Goal: Information Seeking & Learning: Learn about a topic

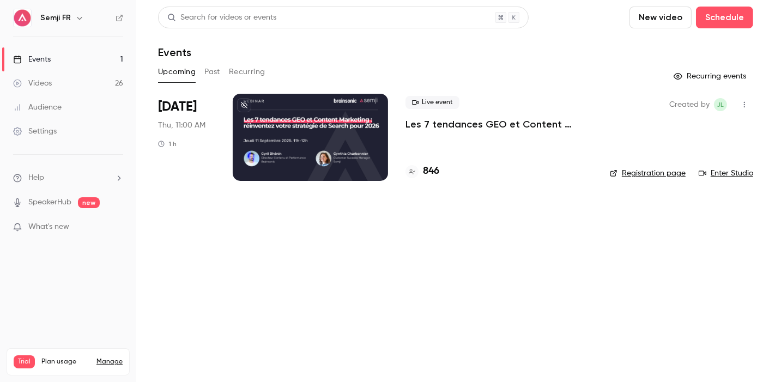
click at [525, 118] on p "Les 7 tendances GEO et Content Marketing : réinventez votre stratégie de Search…" at bounding box center [499, 124] width 187 height 13
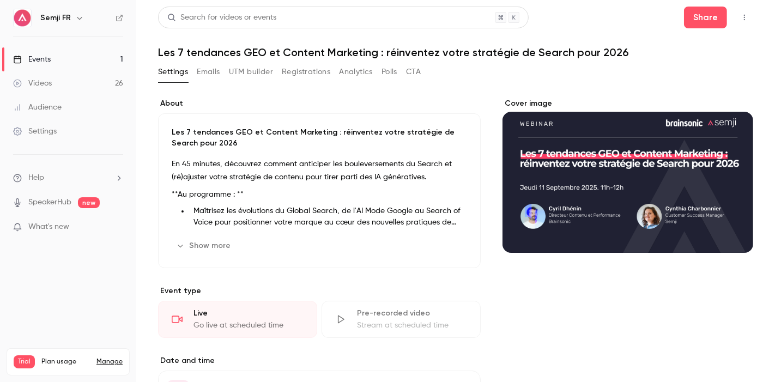
click at [202, 66] on button "Emails" at bounding box center [208, 71] width 23 height 17
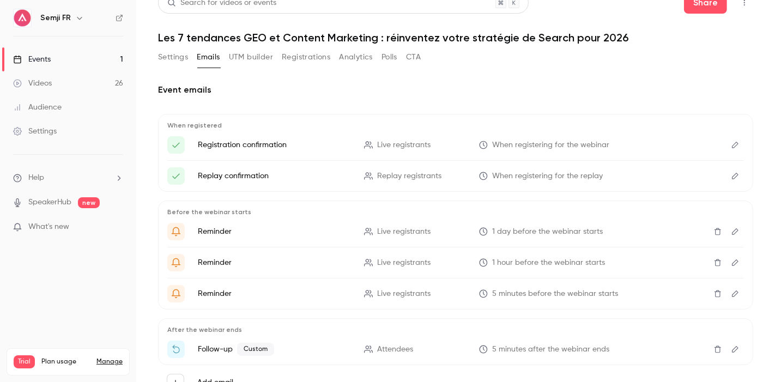
scroll to position [12, 0]
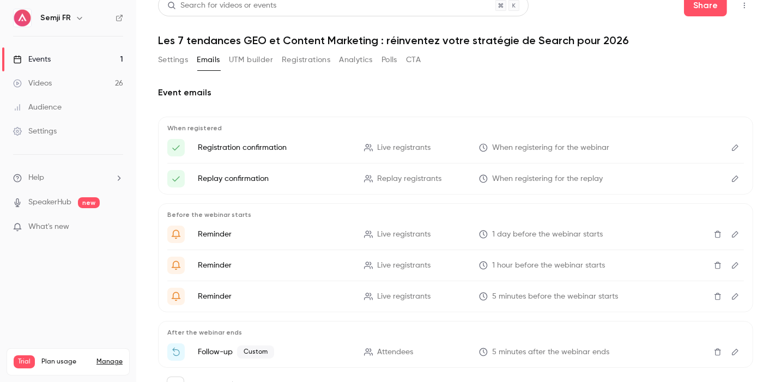
click at [55, 54] on link "Events 1" at bounding box center [68, 59] width 136 height 24
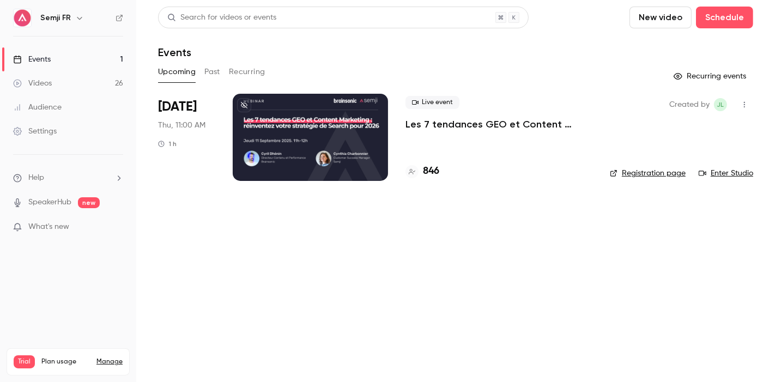
click at [210, 66] on button "Past" at bounding box center [212, 71] width 16 height 17
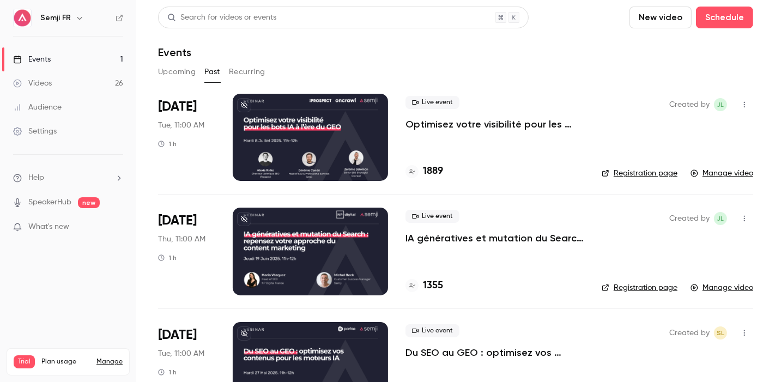
click at [499, 136] on div "Live event Optimisez votre visibilité pour les bots IA à l’ère du GEO 1889" at bounding box center [495, 137] width 179 height 87
click at [300, 113] on div at bounding box center [310, 137] width 155 height 87
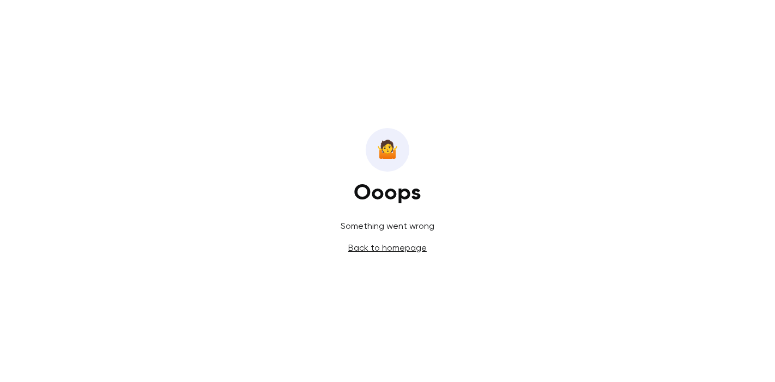
click at [404, 250] on link "Back to homepage" at bounding box center [387, 248] width 78 height 10
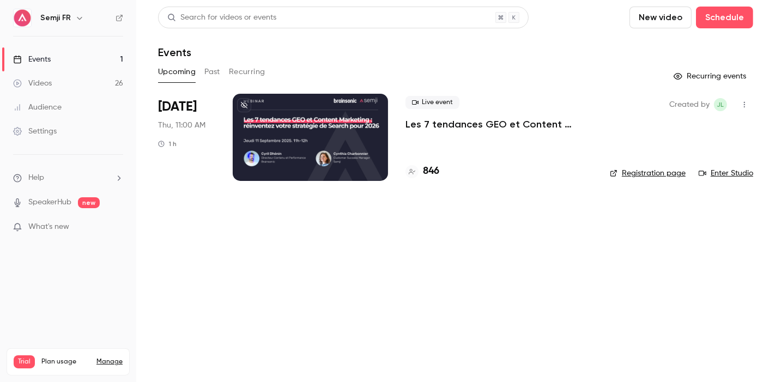
click at [215, 73] on button "Past" at bounding box center [212, 71] width 16 height 17
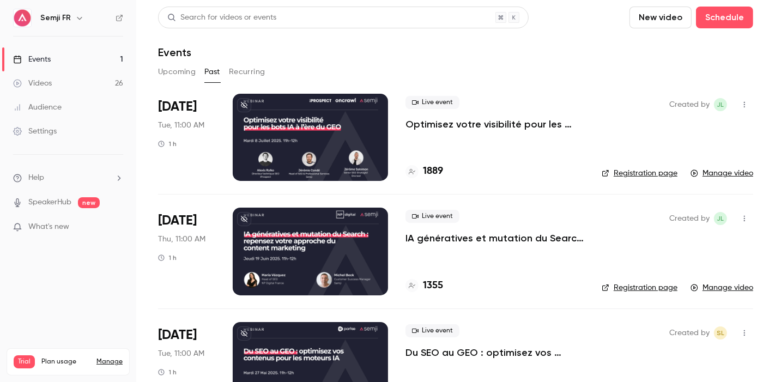
click at [631, 174] on link "Registration page" at bounding box center [640, 173] width 76 height 11
click at [282, 270] on div at bounding box center [310, 251] width 155 height 87
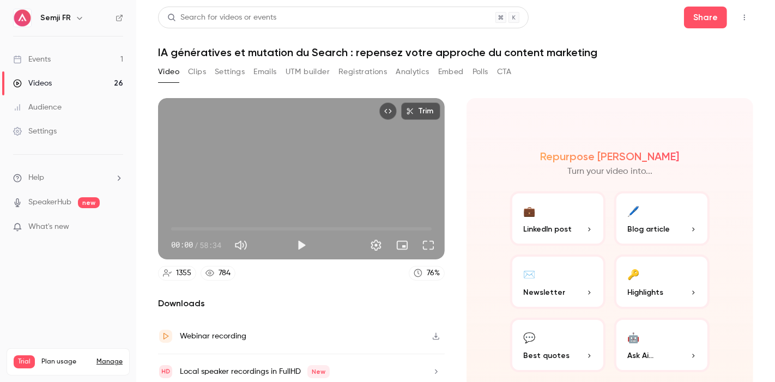
click at [262, 73] on button "Emails" at bounding box center [264, 71] width 23 height 17
